Goal: Task Accomplishment & Management: Manage account settings

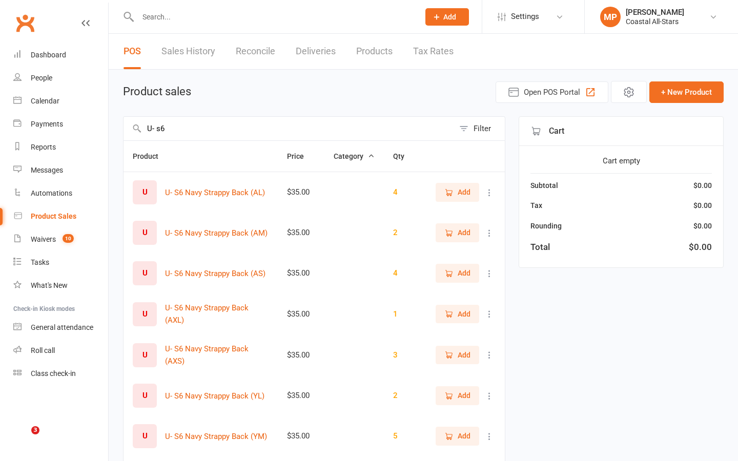
select select "25"
type input "U- s6"
click at [113, 12] on react-component at bounding box center [206, 16] width 412 height 33
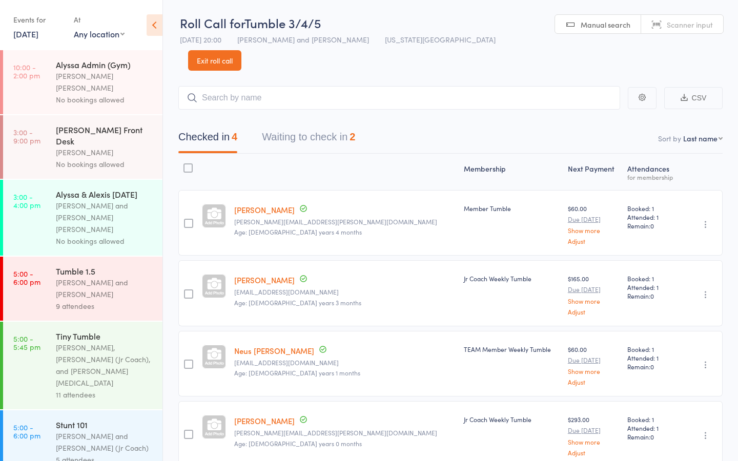
click at [348, 126] on button "Waiting to check in 2" at bounding box center [308, 139] width 93 height 27
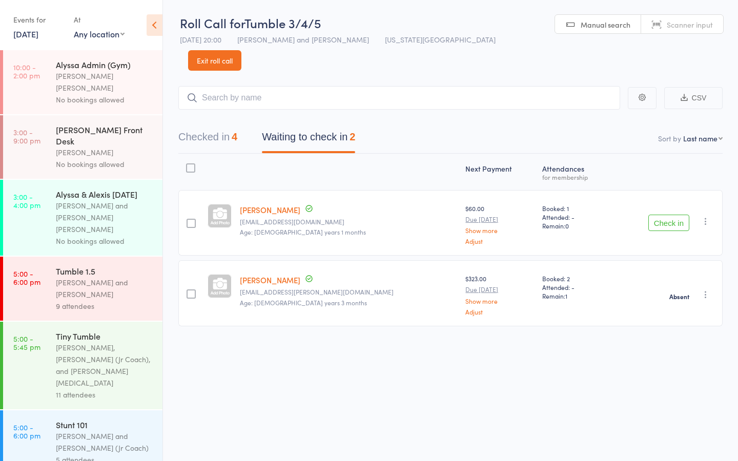
click at [215, 110] on div "Checked in 4 Waiting to check in 2" at bounding box center [450, 132] width 544 height 44
click at [214, 126] on button "Checked in 4" at bounding box center [207, 139] width 59 height 27
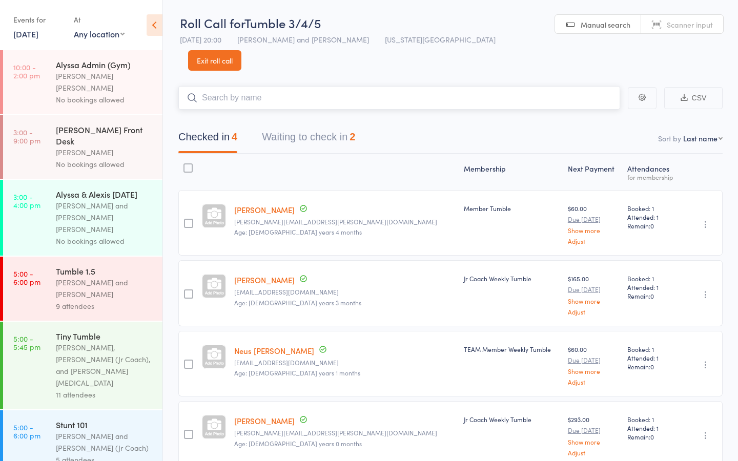
click at [246, 86] on input "search" at bounding box center [399, 98] width 442 height 24
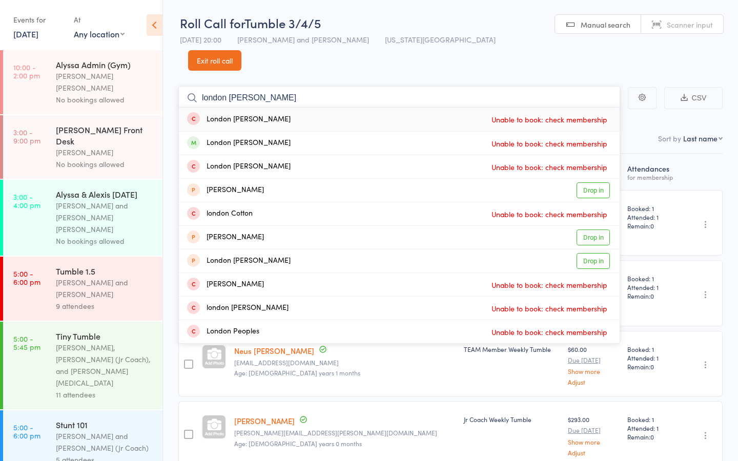
type input "london lambert"
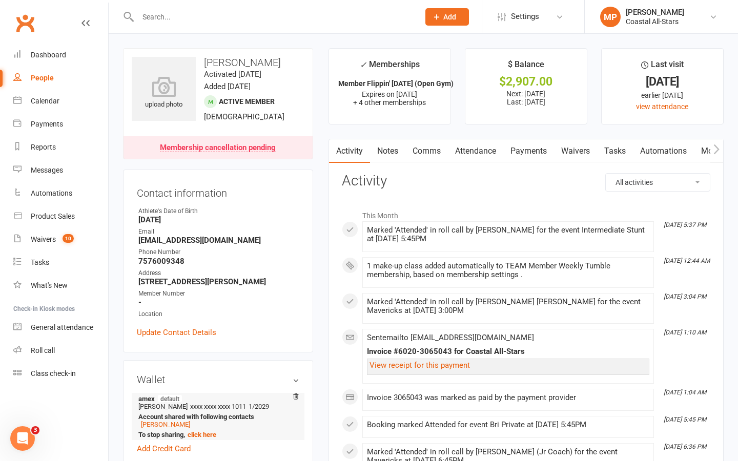
click at [188, 10] on input "text" at bounding box center [273, 17] width 277 height 14
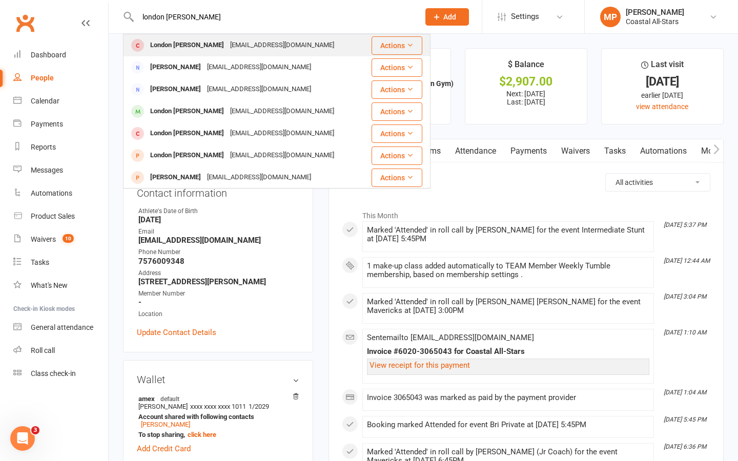
type input "london lambert"
click at [191, 38] on div "London [PERSON_NAME]" at bounding box center [187, 45] width 80 height 15
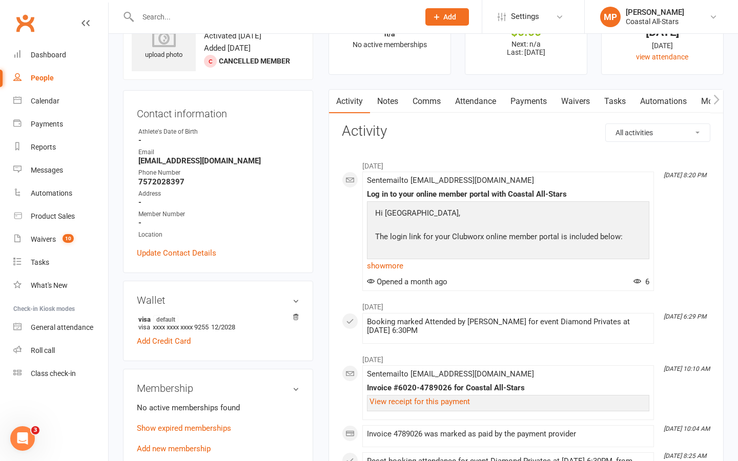
scroll to position [54, 0]
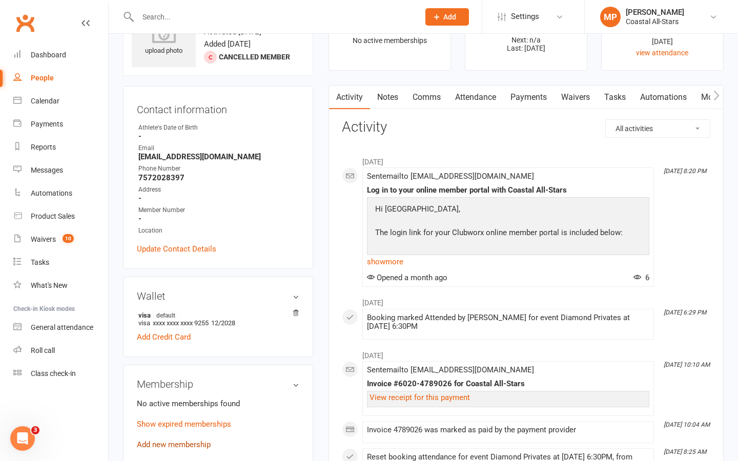
click at [193, 440] on link "Add new membership" at bounding box center [174, 444] width 74 height 9
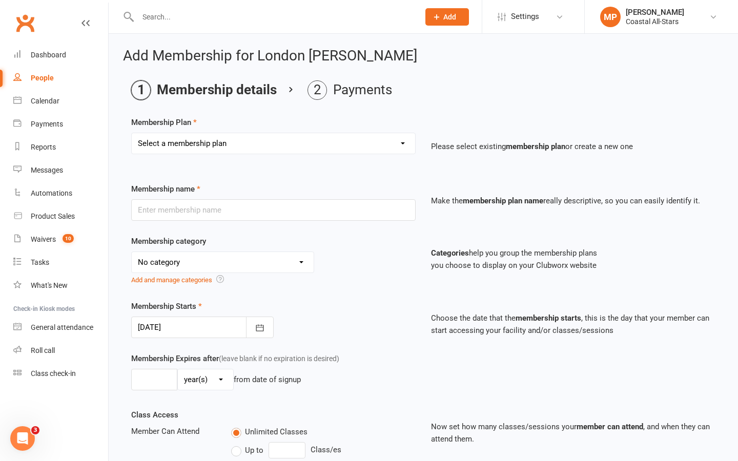
click at [325, 145] on select "Select a membership plan Trial Class Coastal Membership Fee Annual Registration…" at bounding box center [273, 143] width 283 height 20
select select "10"
click at [132, 133] on select "Select a membership plan Trial Class Coastal Membership Fee Annual Registration…" at bounding box center [273, 143] width 283 height 20
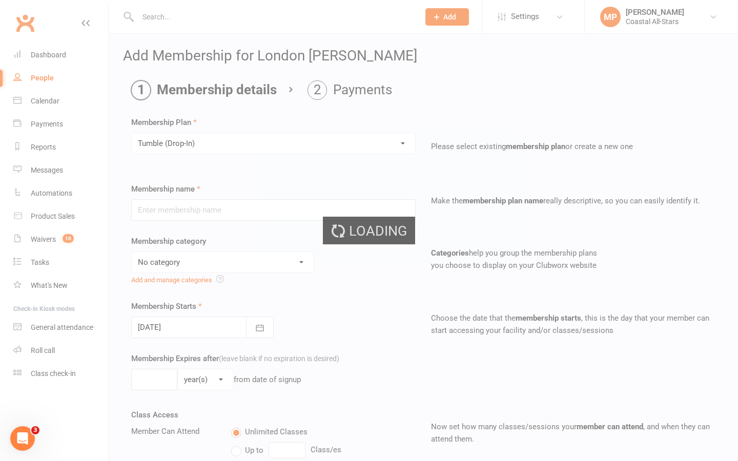
type input "Tumble (Drop-In)"
select select "3"
type input "1"
select select "2"
type input "1"
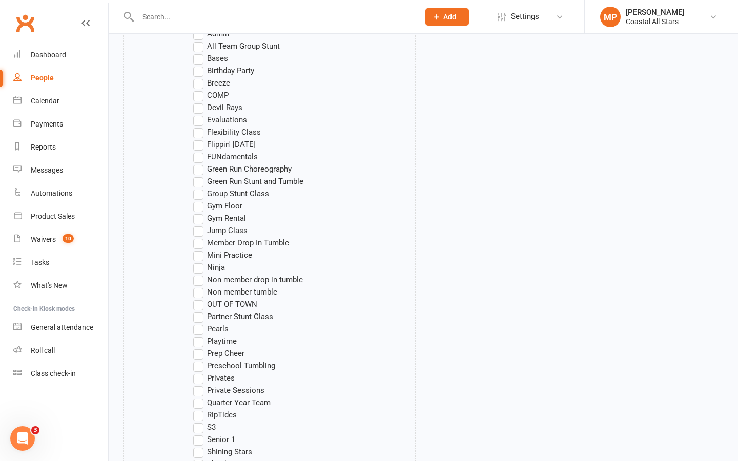
scroll to position [1026, 0]
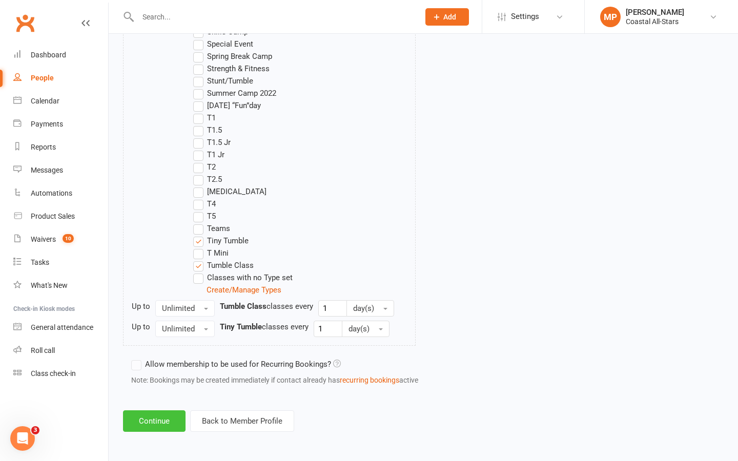
click at [148, 417] on button "Continue" at bounding box center [154, 421] width 62 height 22
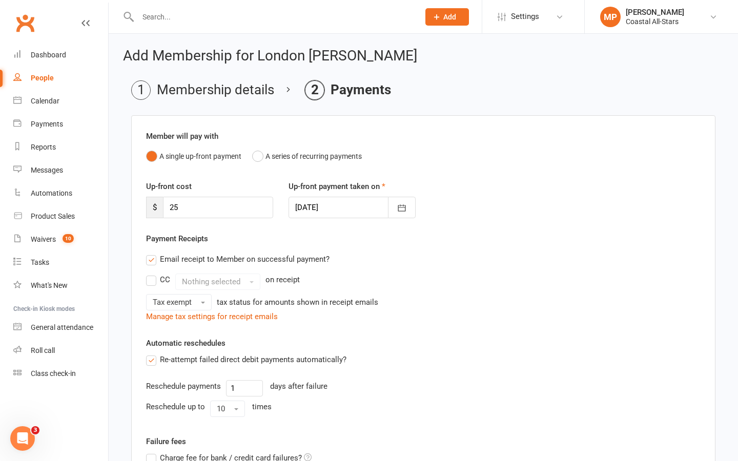
scroll to position [179, 0]
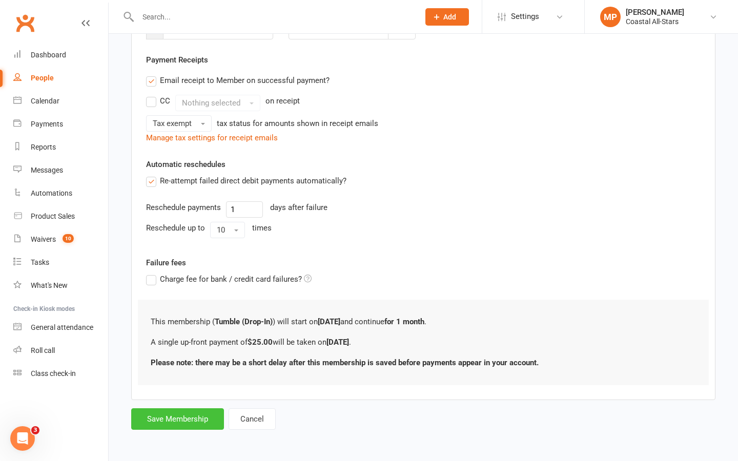
click at [162, 419] on button "Save Membership" at bounding box center [177, 419] width 93 height 22
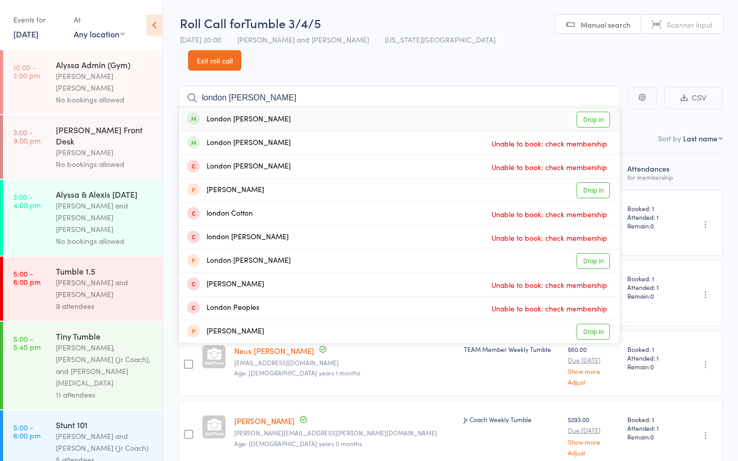
type input "london [PERSON_NAME]"
click at [596, 112] on link "Drop in" at bounding box center [592, 120] width 33 height 16
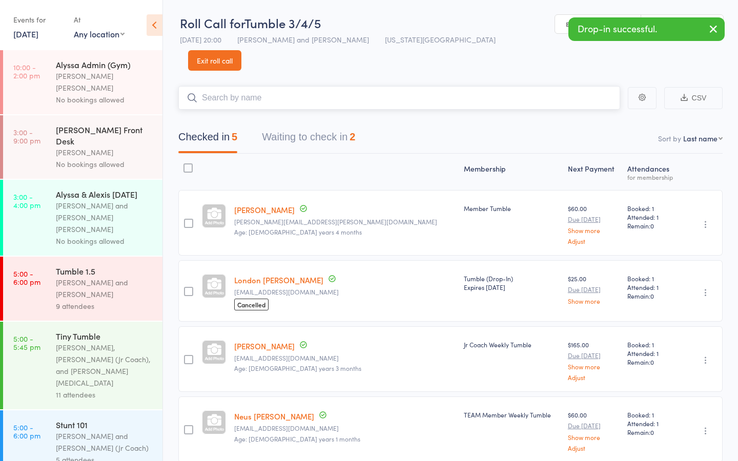
click at [286, 126] on button "Waiting to check in 2" at bounding box center [308, 139] width 93 height 27
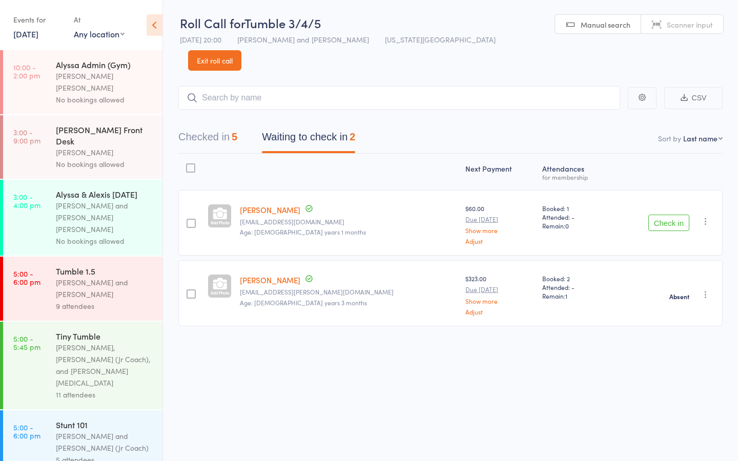
click at [673, 215] on button "Check in" at bounding box center [668, 223] width 41 height 16
